Goal: Navigation & Orientation: Find specific page/section

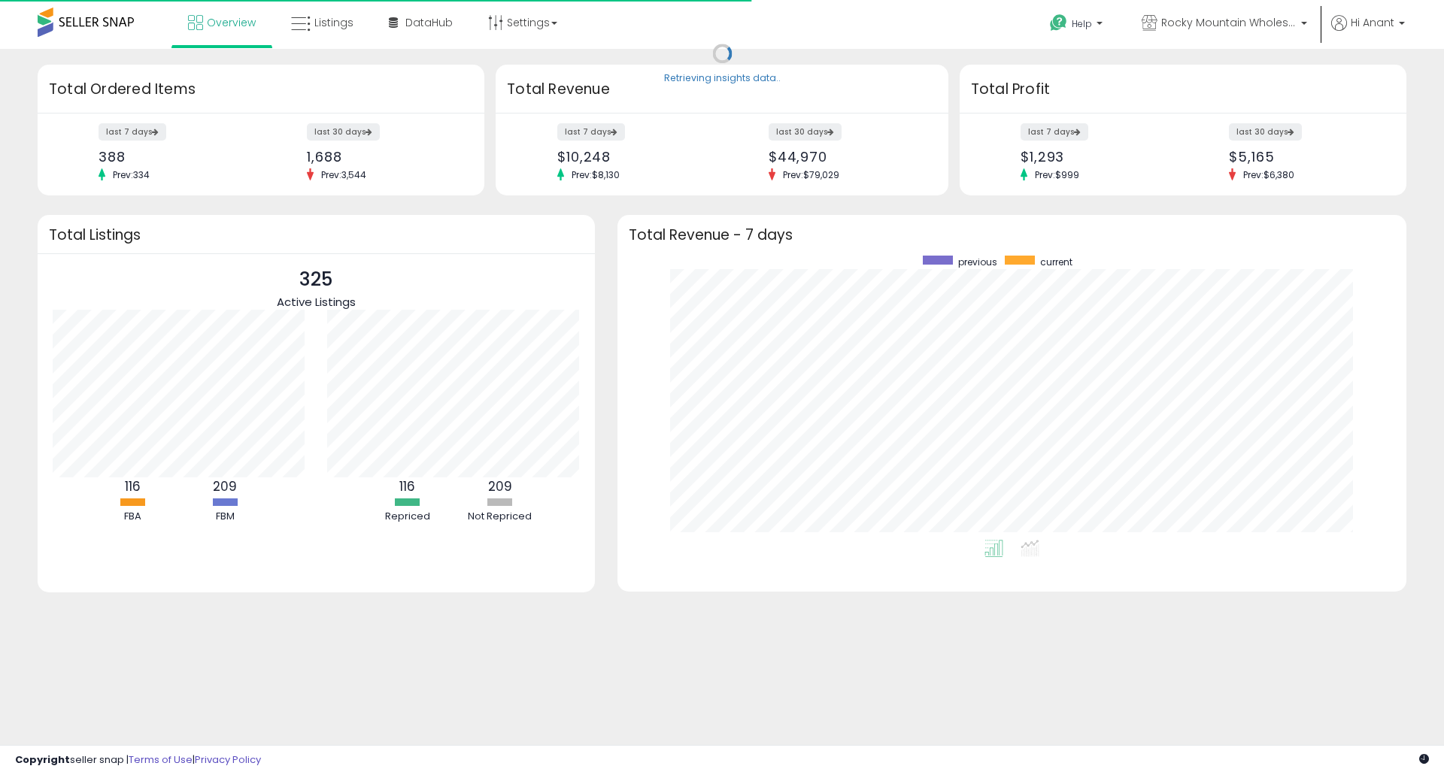
scroll to position [284, 759]
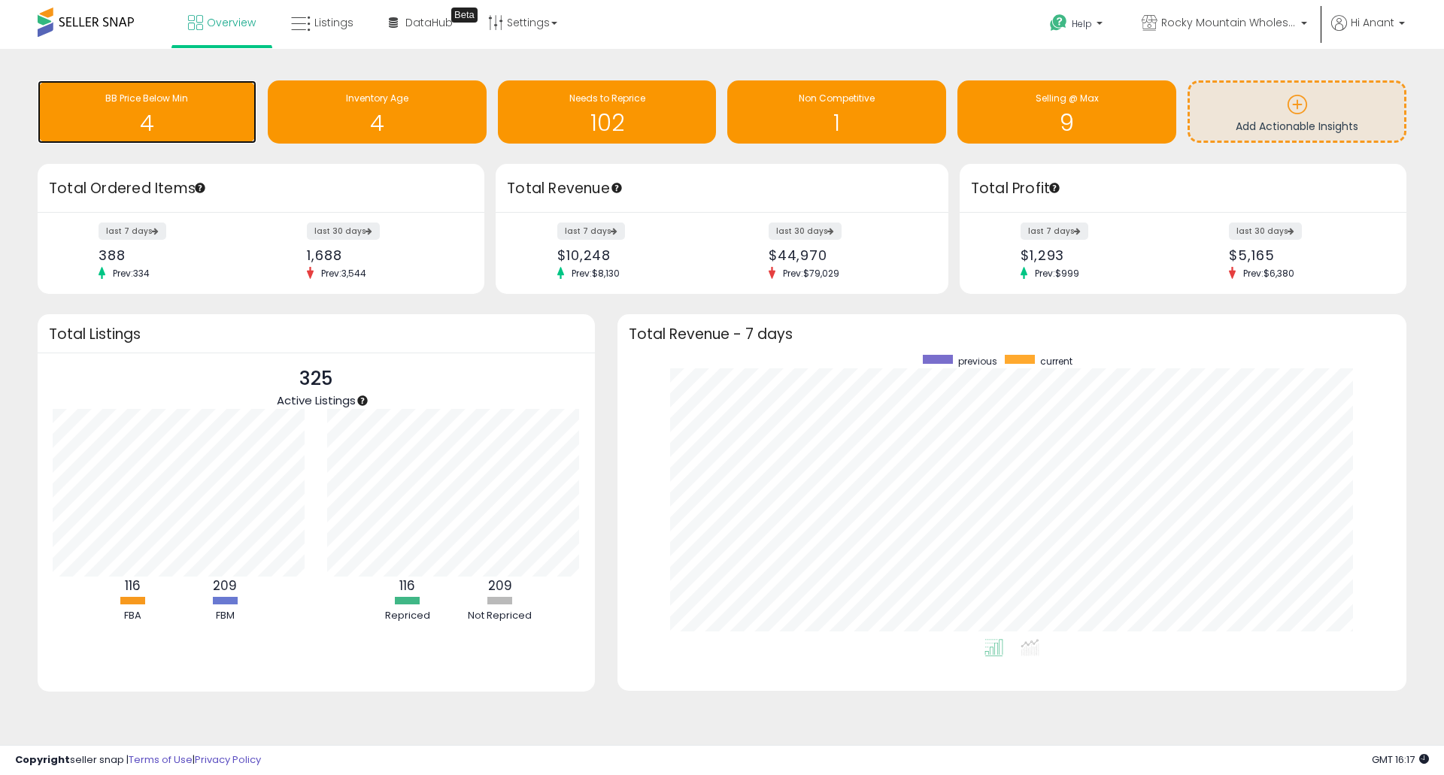
click at [134, 135] on h1 "4" at bounding box center [147, 123] width 204 height 25
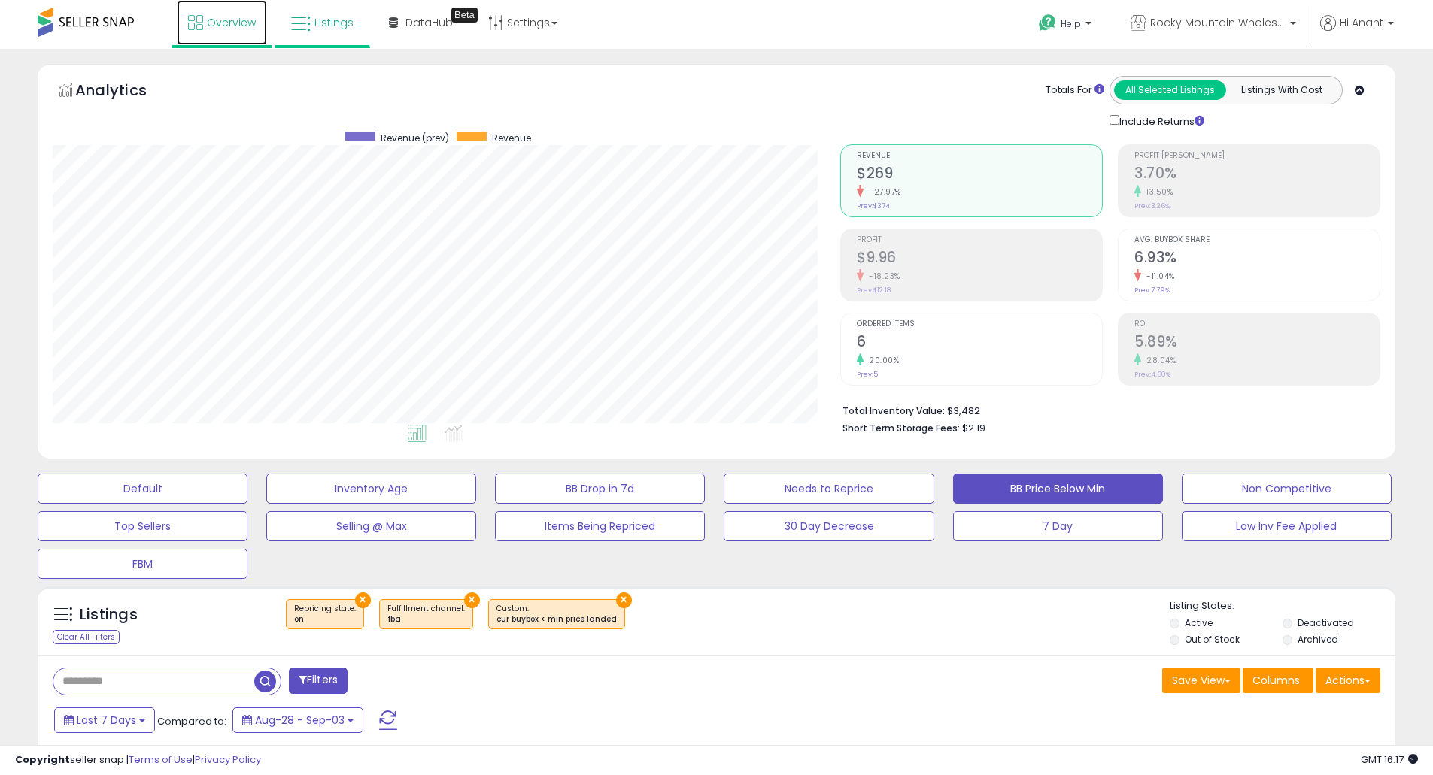
click at [202, 34] on link "Overview" at bounding box center [222, 22] width 90 height 45
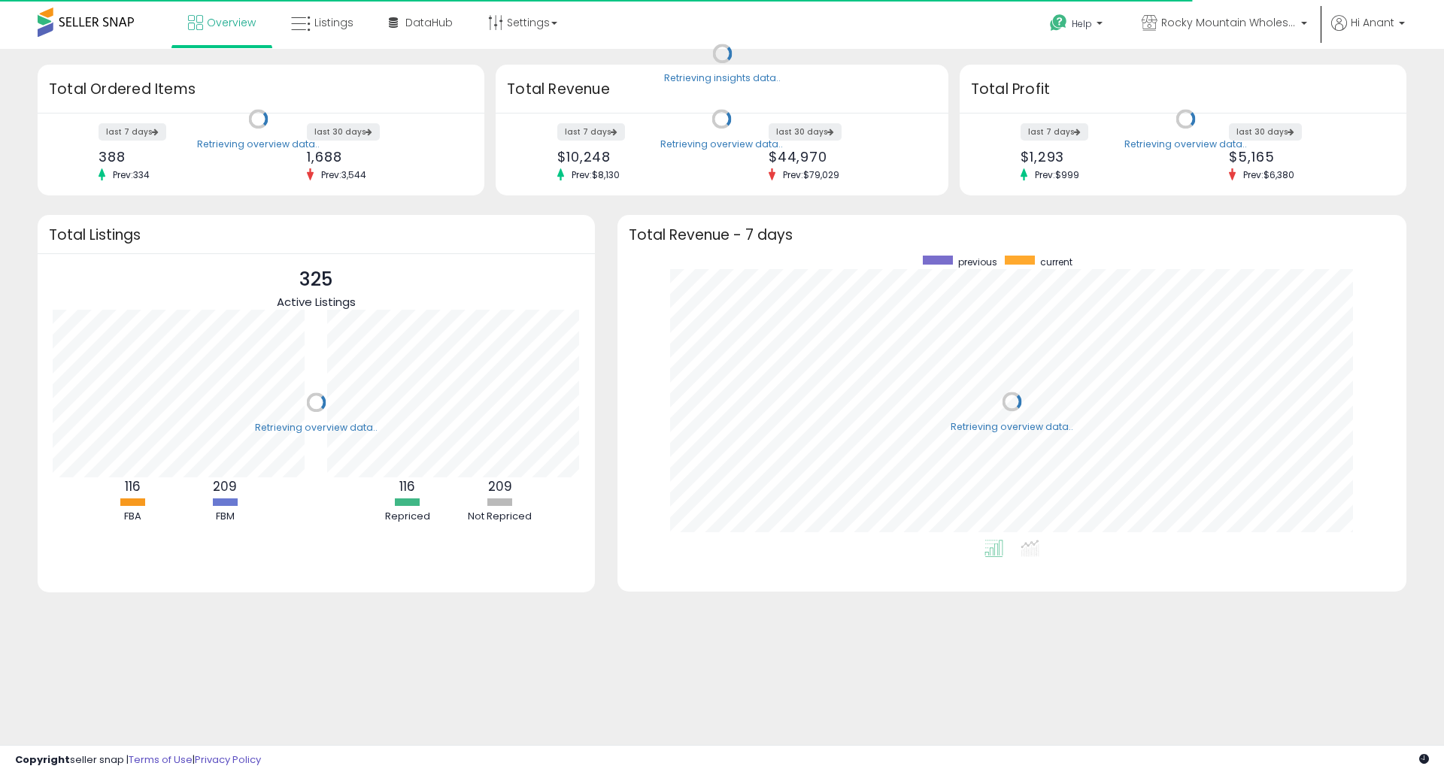
scroll to position [284, 759]
